Goal: Information Seeking & Learning: Learn about a topic

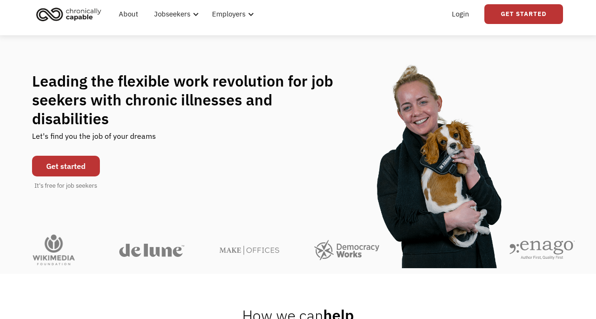
scroll to position [32, 0]
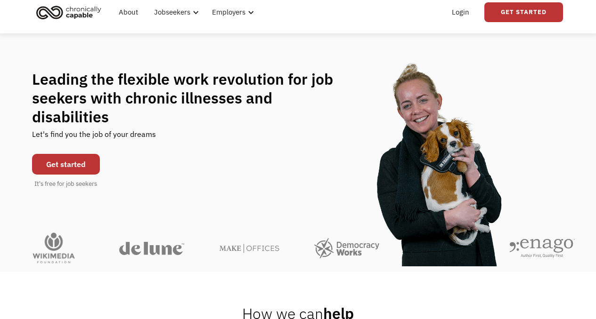
click at [76, 157] on link "Get started" at bounding box center [66, 164] width 68 height 21
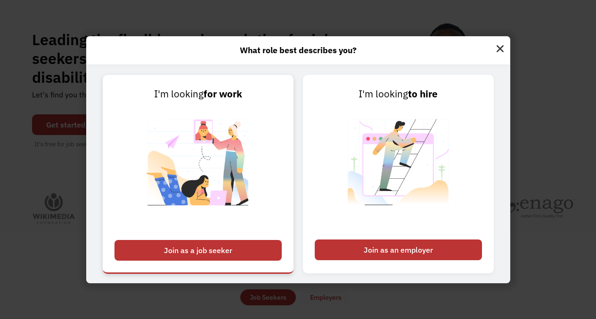
scroll to position [80, 0]
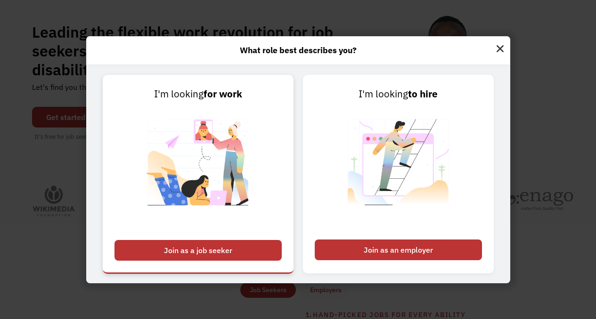
click at [226, 250] on div "Join as a job seeker" at bounding box center [197, 250] width 167 height 21
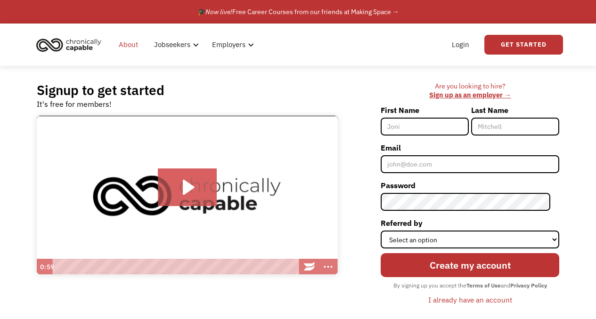
click at [132, 49] on link "About" at bounding box center [128, 45] width 31 height 30
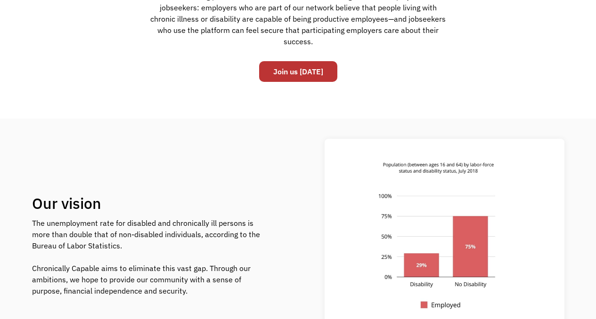
scroll to position [367, 0]
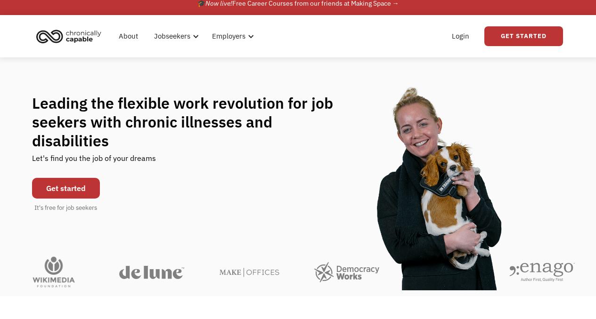
scroll to position [3, 0]
